Goal: Navigation & Orientation: Find specific page/section

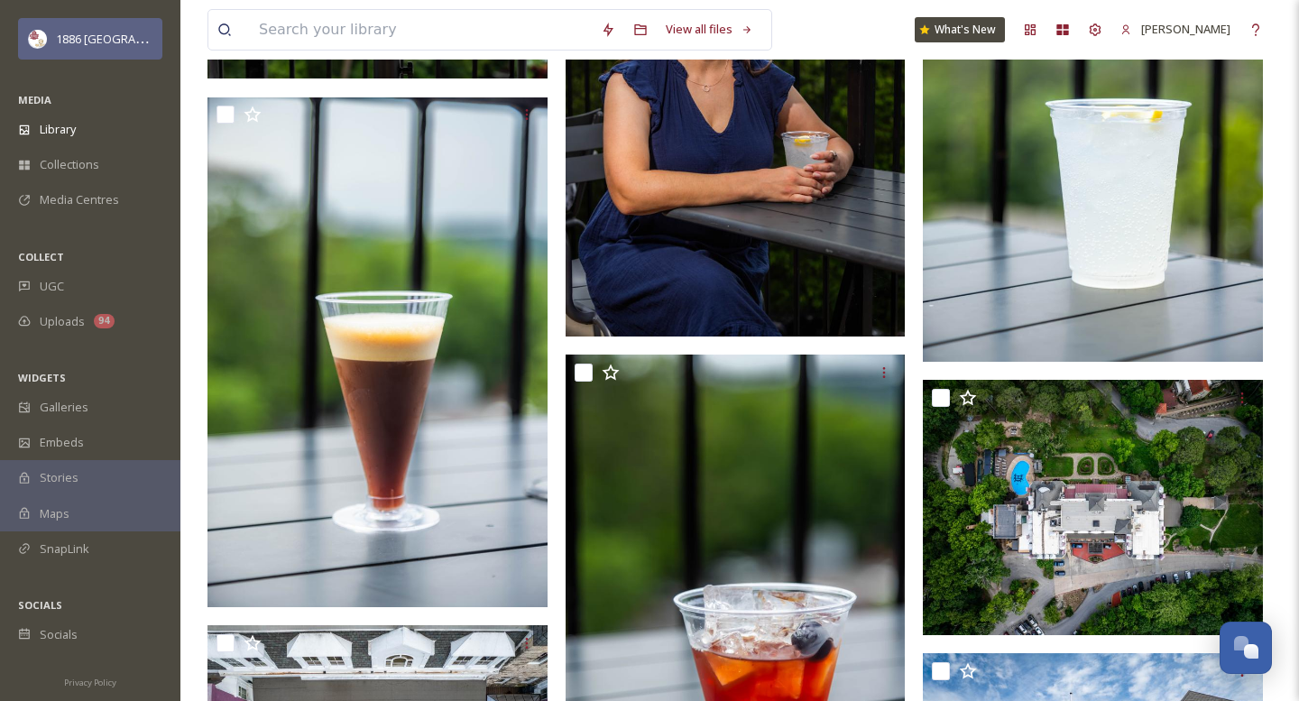
click at [123, 53] on div "1886 [GEOGRAPHIC_DATA]" at bounding box center [90, 38] width 144 height 41
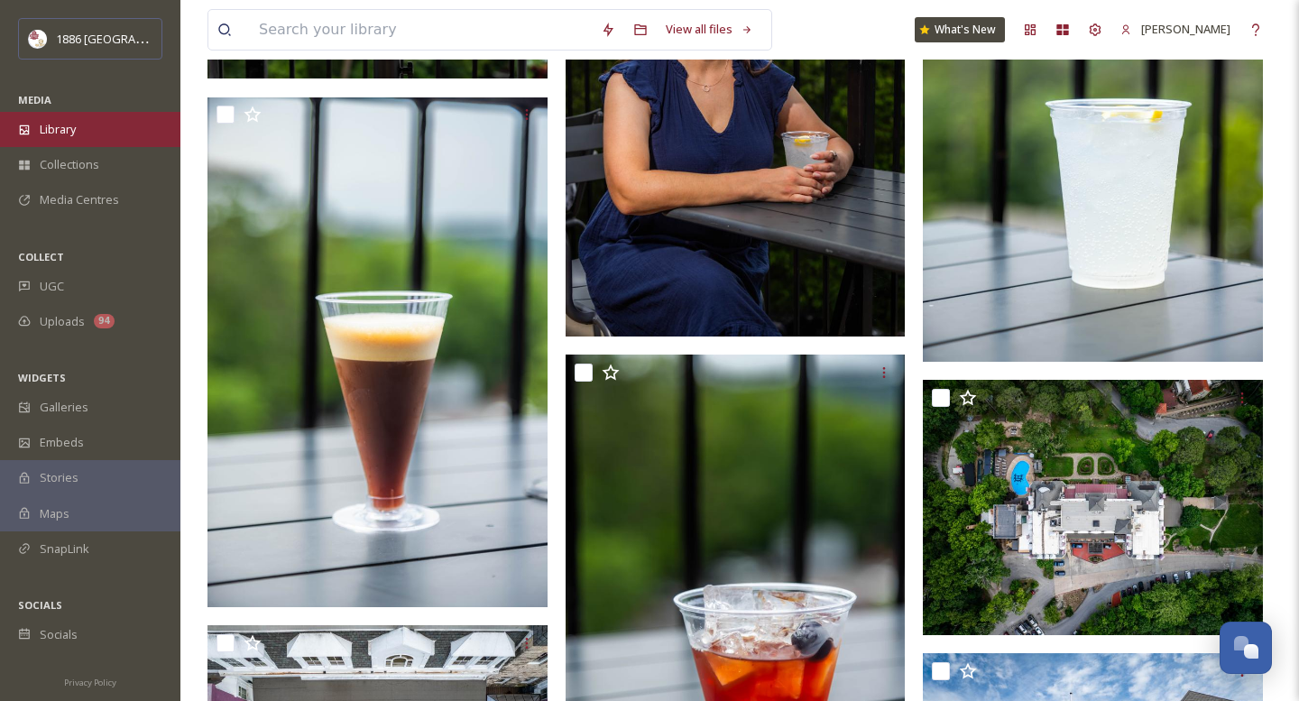
click at [64, 131] on span "Library" at bounding box center [58, 129] width 36 height 17
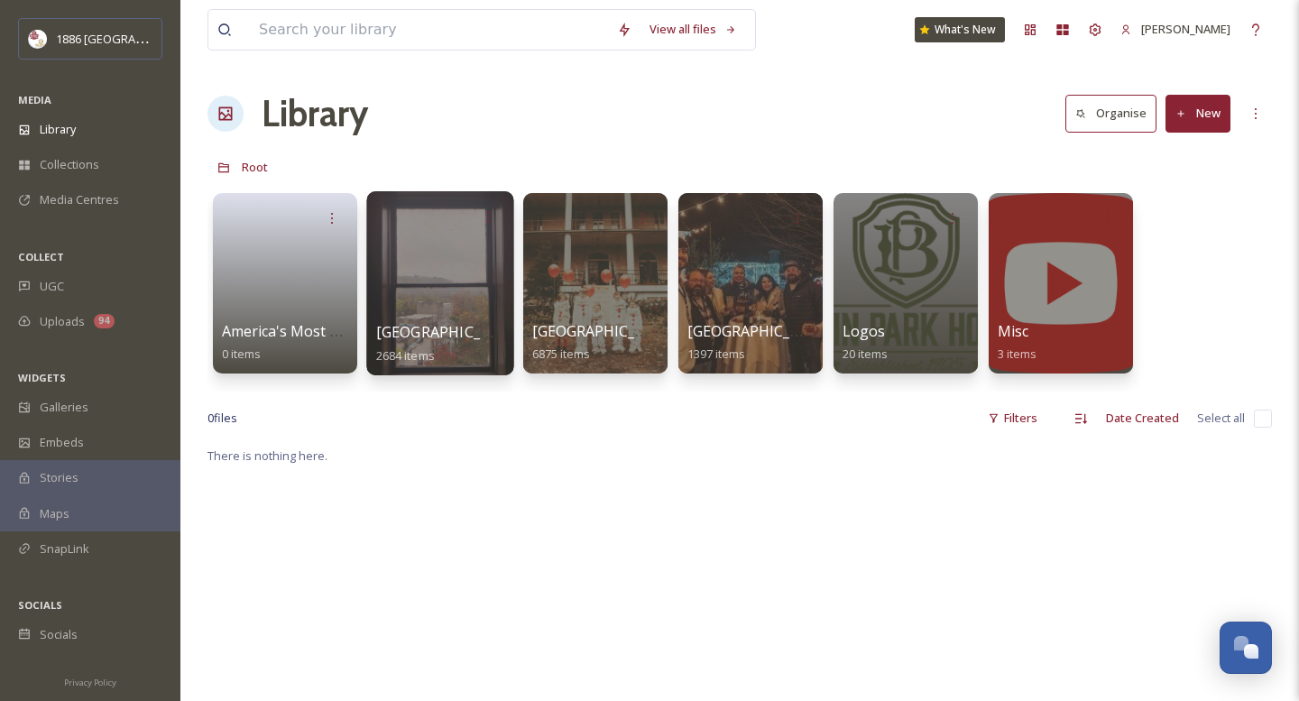
click at [444, 308] on div at bounding box center [439, 283] width 147 height 184
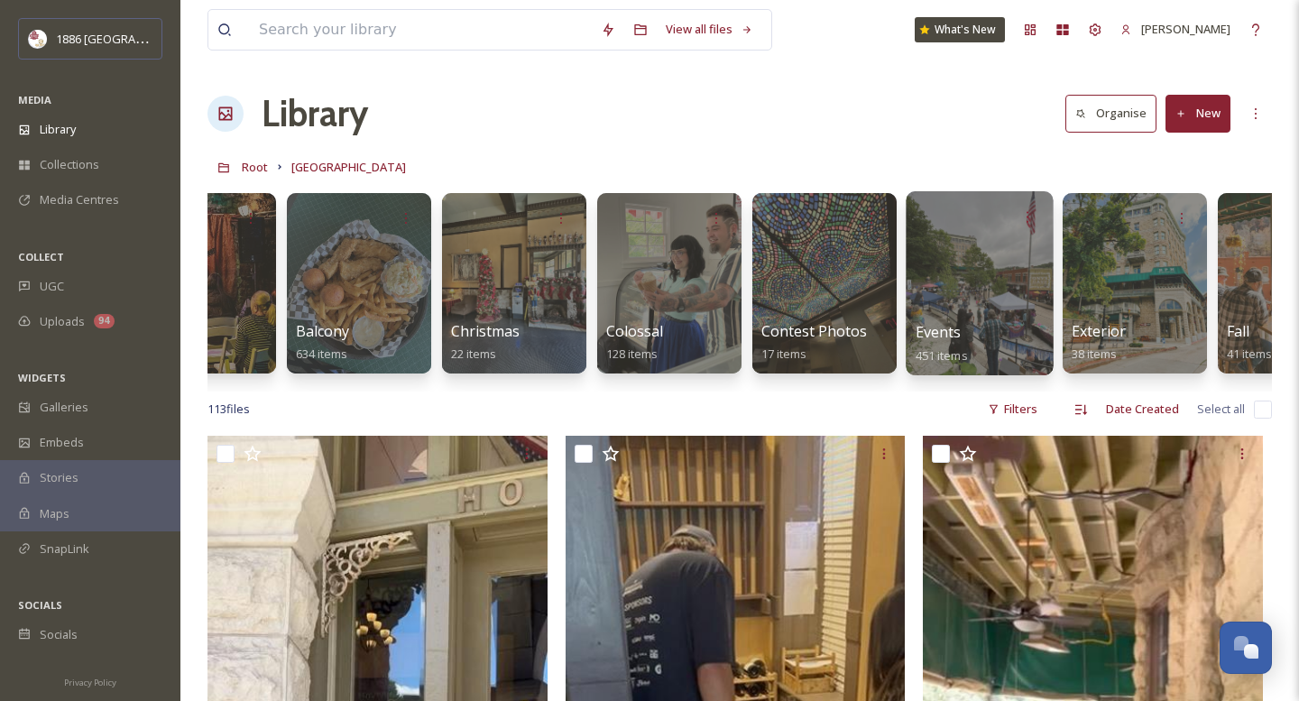
scroll to position [0, 93]
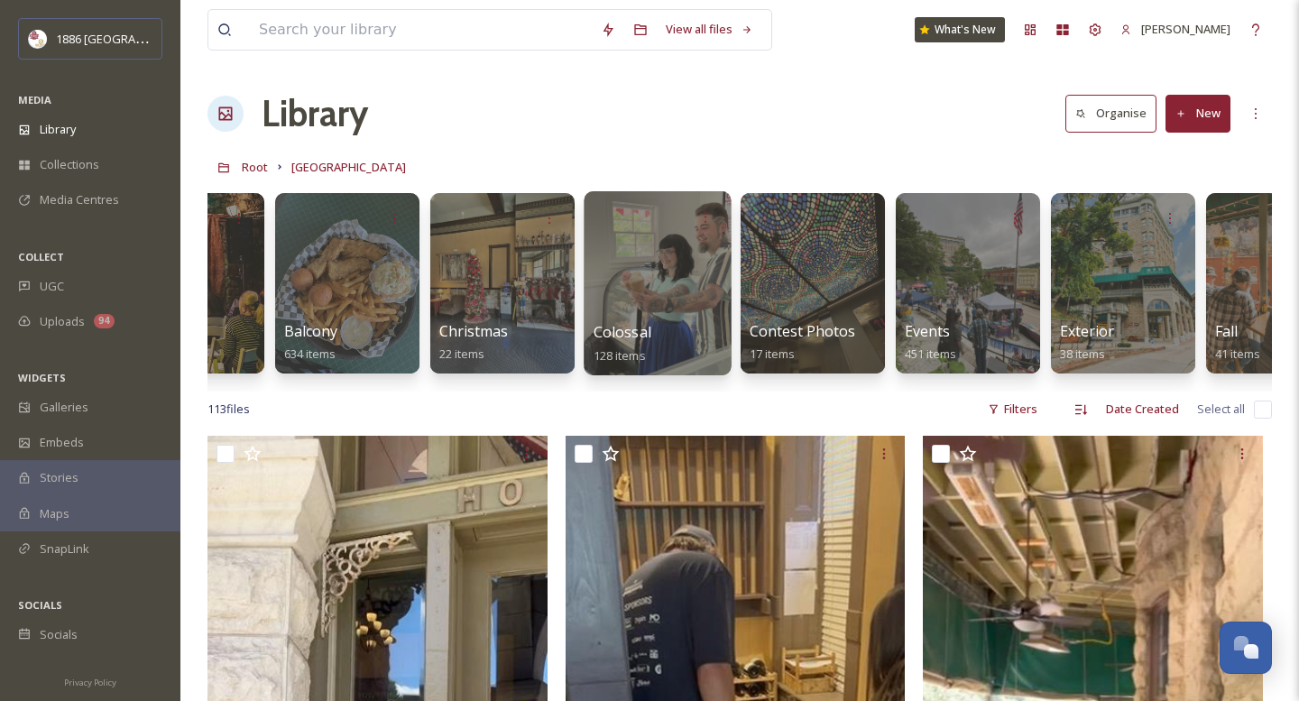
click at [712, 283] on div at bounding box center [657, 283] width 147 height 184
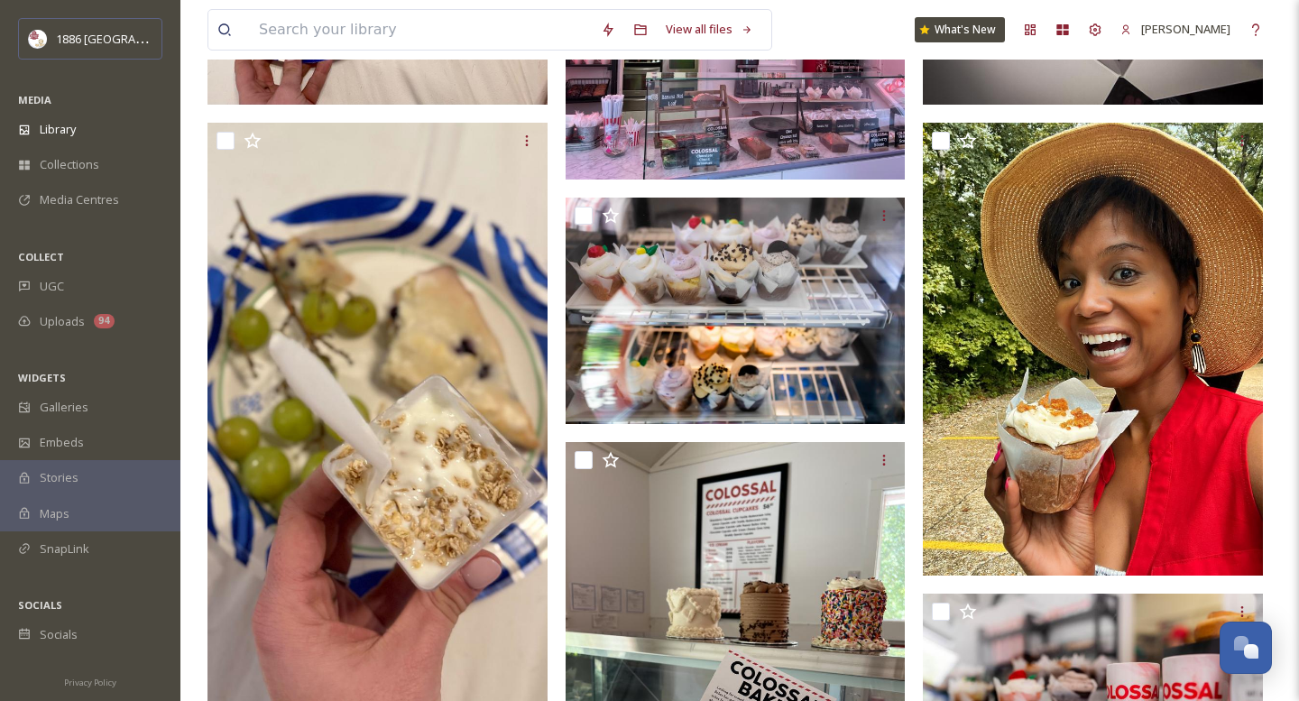
scroll to position [2958, 0]
